Goal: Information Seeking & Learning: Learn about a topic

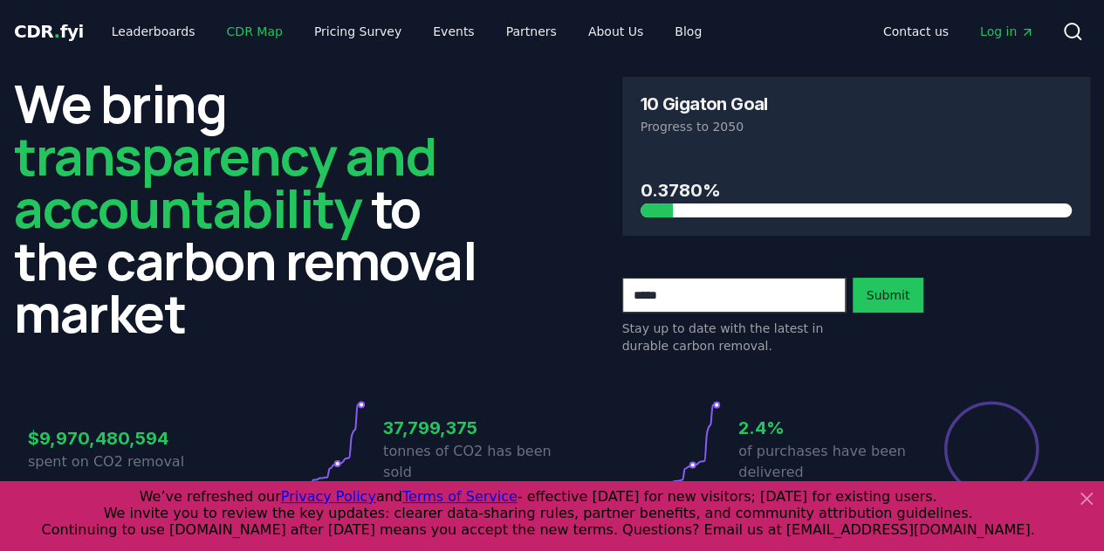
click at [229, 33] on link "CDR Map" at bounding box center [255, 31] width 84 height 31
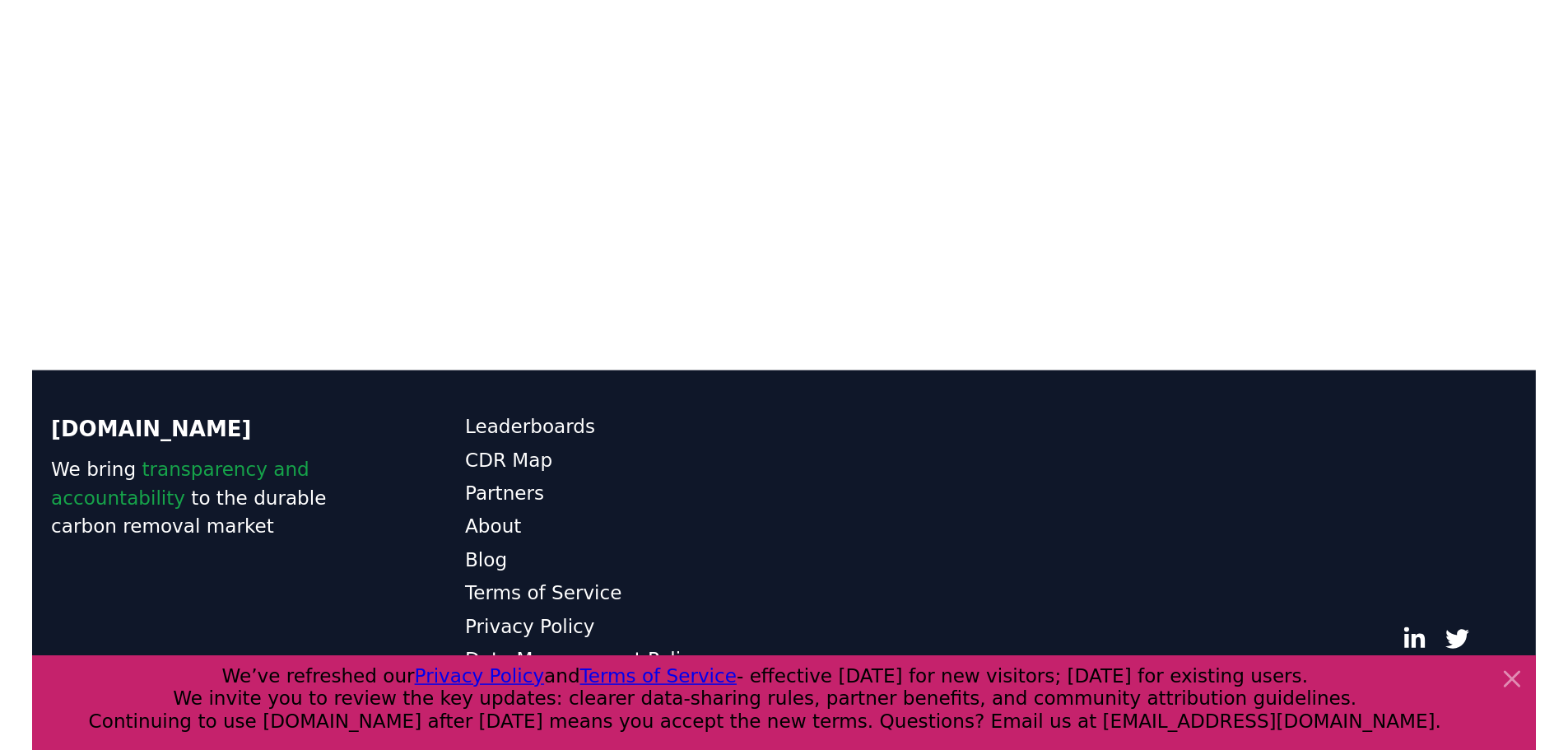
scroll to position [358, 0]
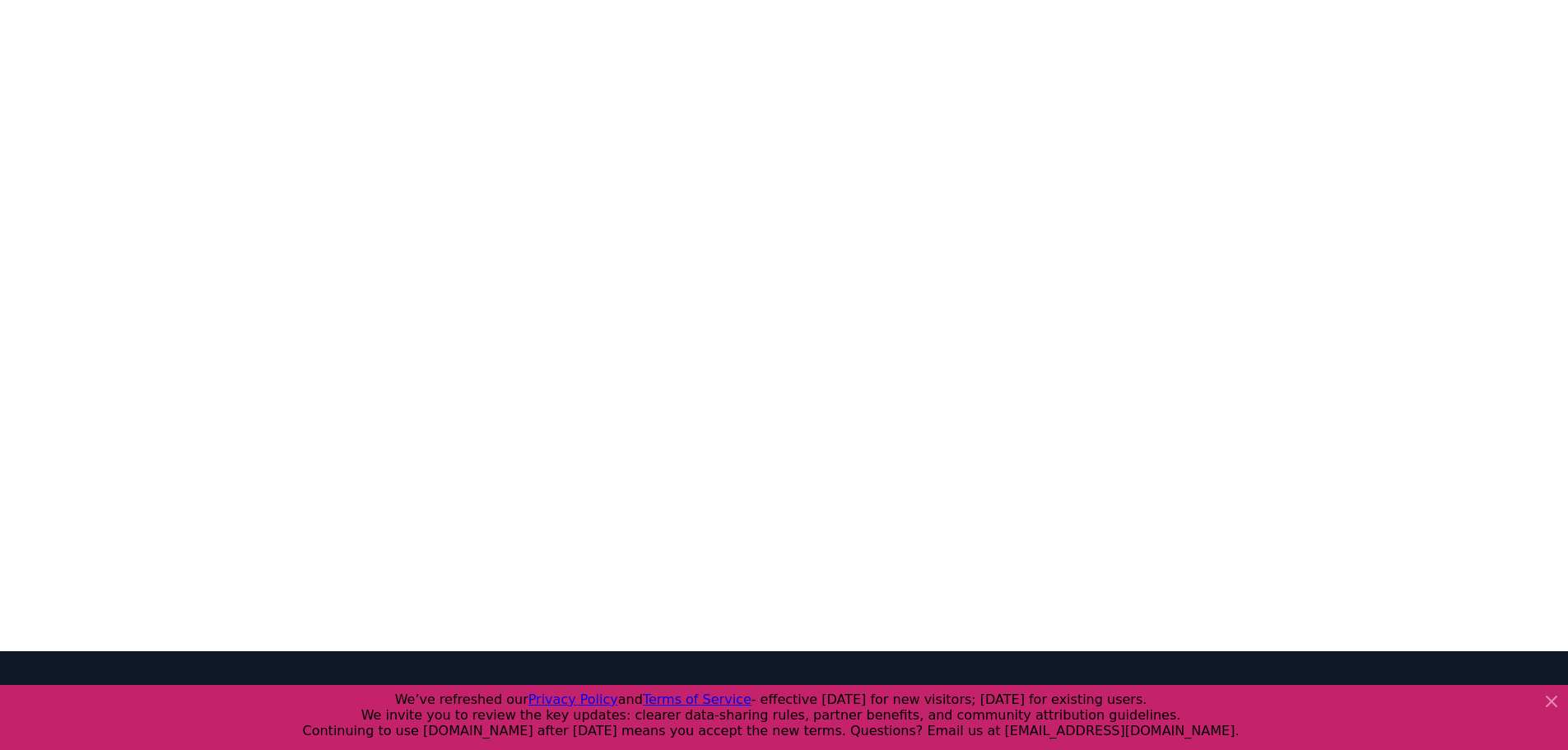
click at [1041, 519] on icon at bounding box center [1551, 701] width 20 height 20
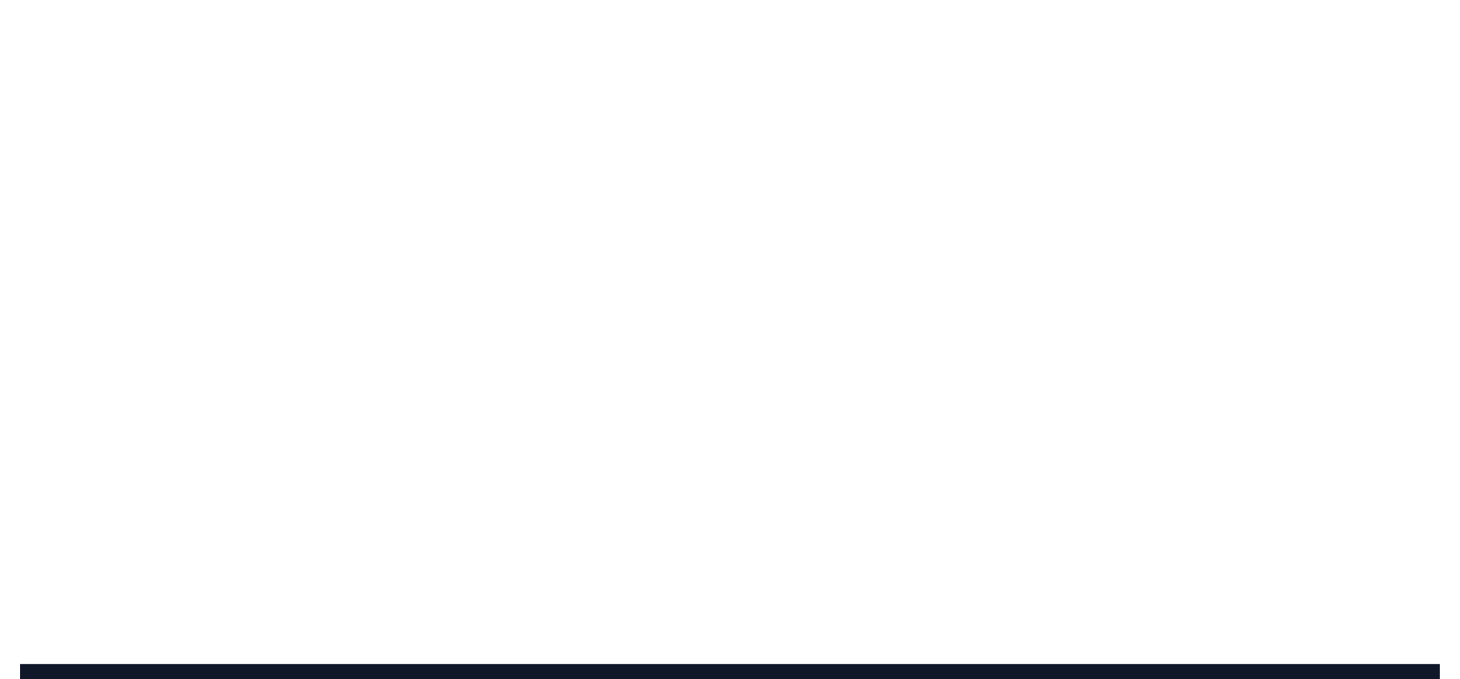
scroll to position [0, 0]
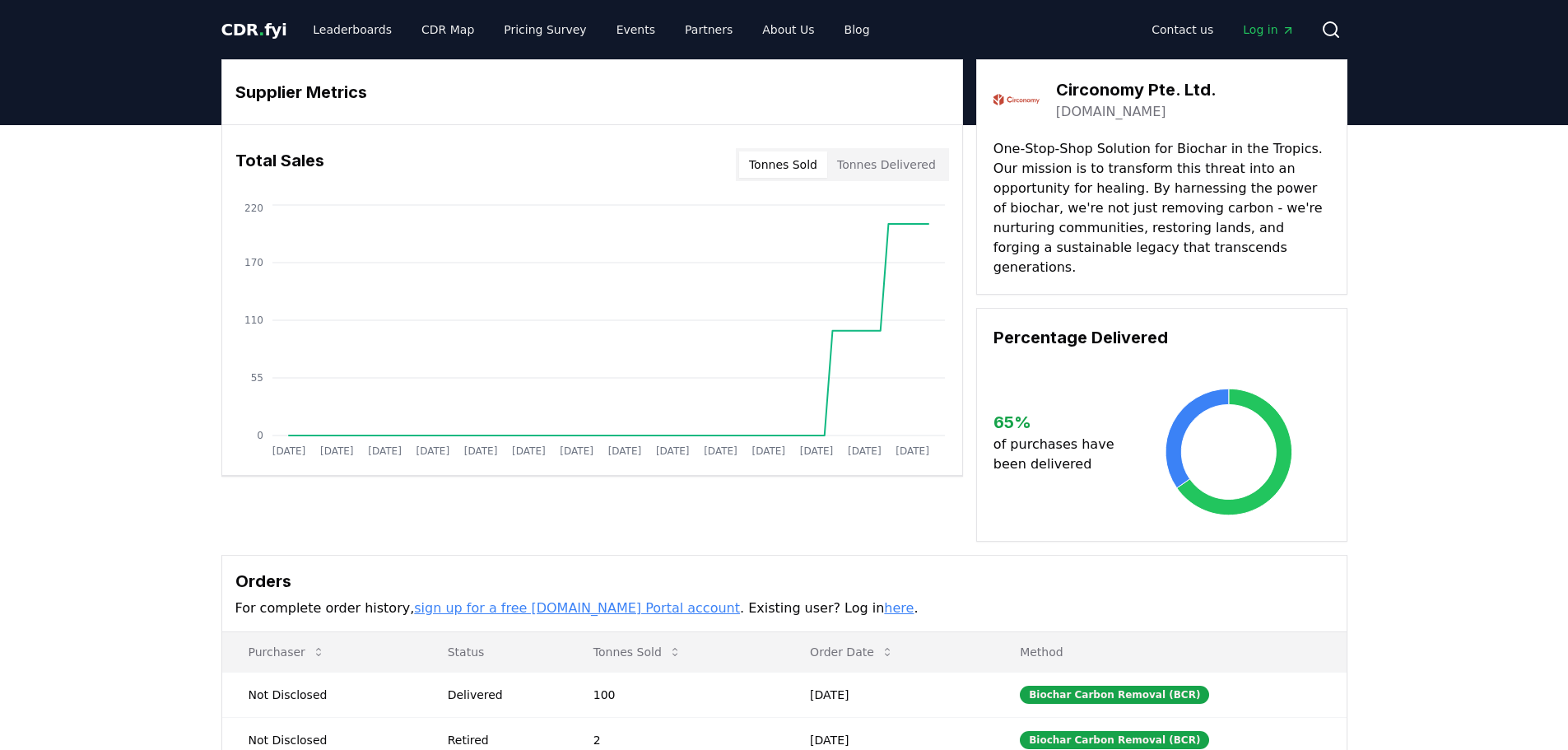
drag, startPoint x: 1118, startPoint y: 171, endPoint x: 1156, endPoint y: 259, distance: 95.9
click at [1156, 259] on div "Circonomy Pte. Ltd. [DOMAIN_NAME] One-Stop-Shop Solution for Biochar in the Tro…" at bounding box center [1162, 177] width 372 height 236
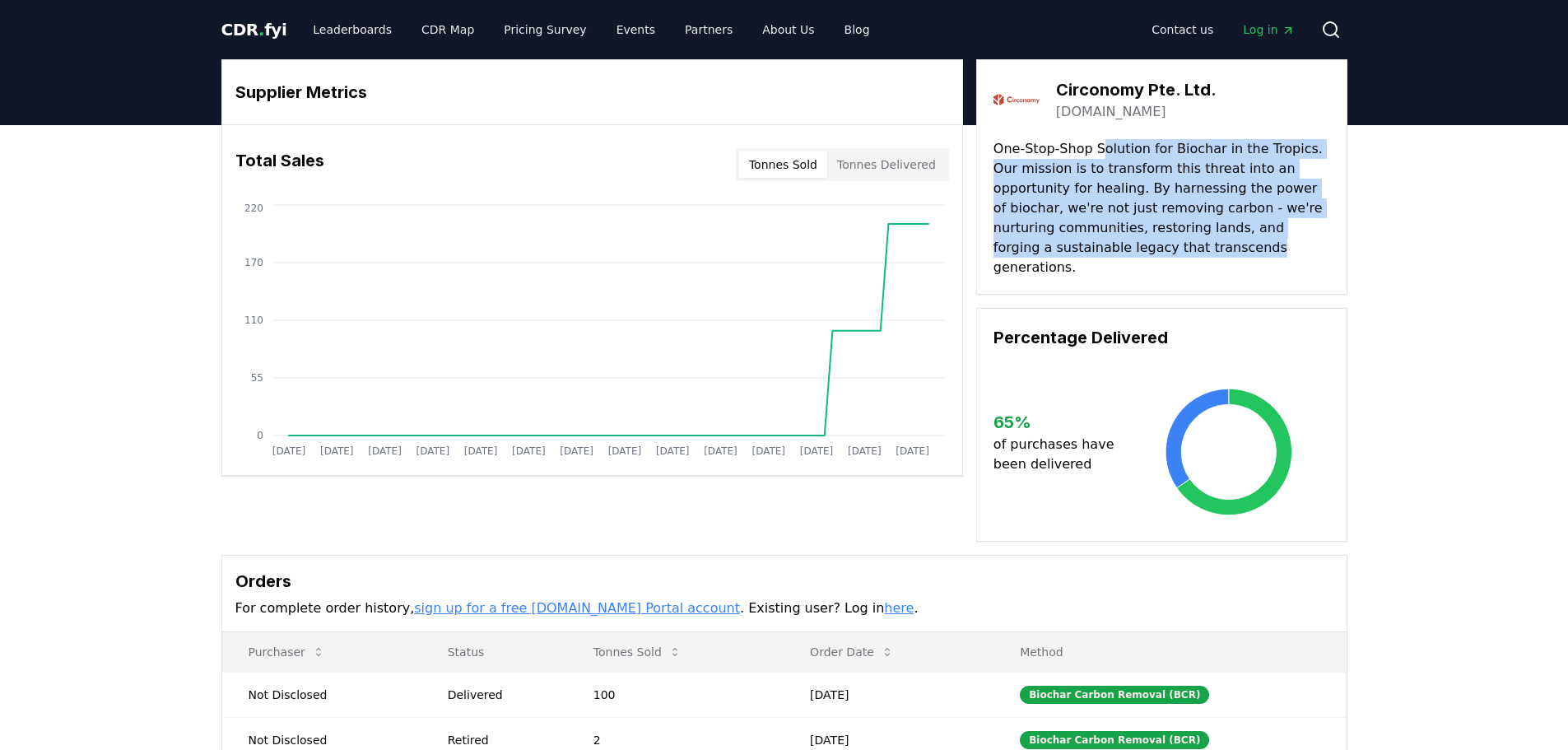
drag, startPoint x: 1102, startPoint y: 153, endPoint x: 1125, endPoint y: 250, distance: 99.7
click at [1125, 250] on p "One-Stop-Shop Solution for Biochar in the Tropics. Our mission is to transform …" at bounding box center [1161, 208] width 337 height 139
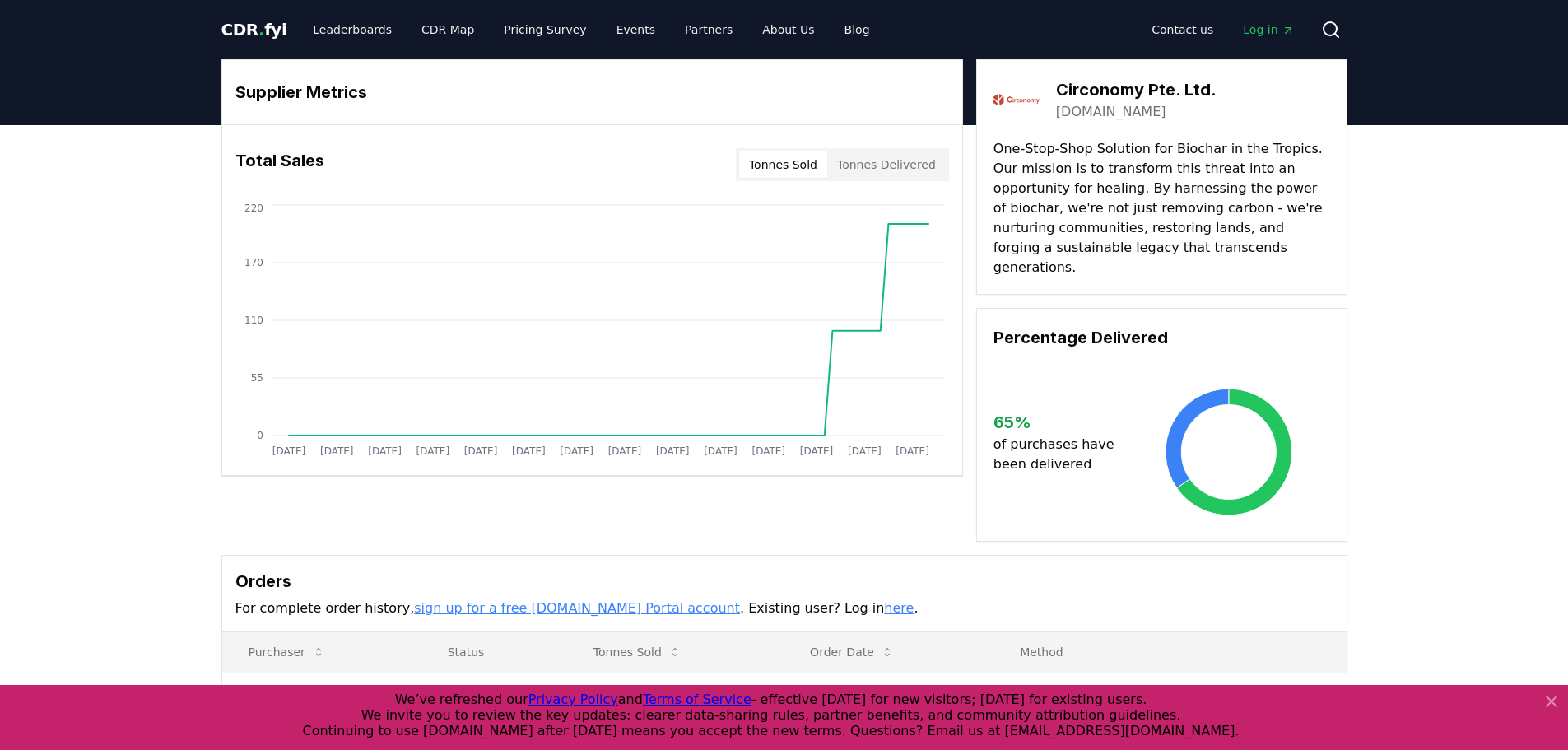
click at [1053, 93] on div "Circonomy Pte. Ltd. [DOMAIN_NAME]" at bounding box center [1161, 99] width 337 height 46
click at [1076, 86] on h3 "Circonomy Pte. Ltd." at bounding box center [1137, 90] width 160 height 25
